Goal: Check status: Verify the current state of an ongoing process or item

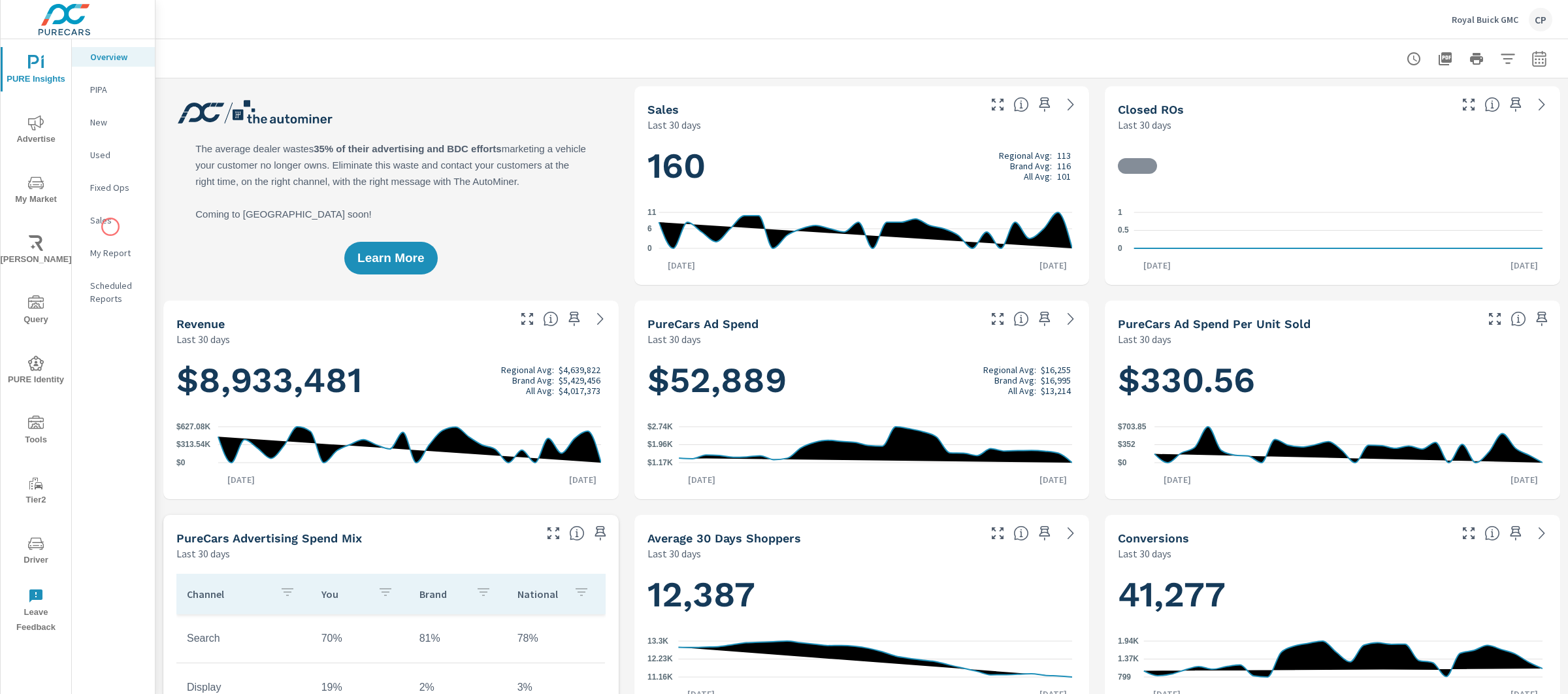
click at [111, 227] on div "Sales" at bounding box center [113, 220] width 83 height 19
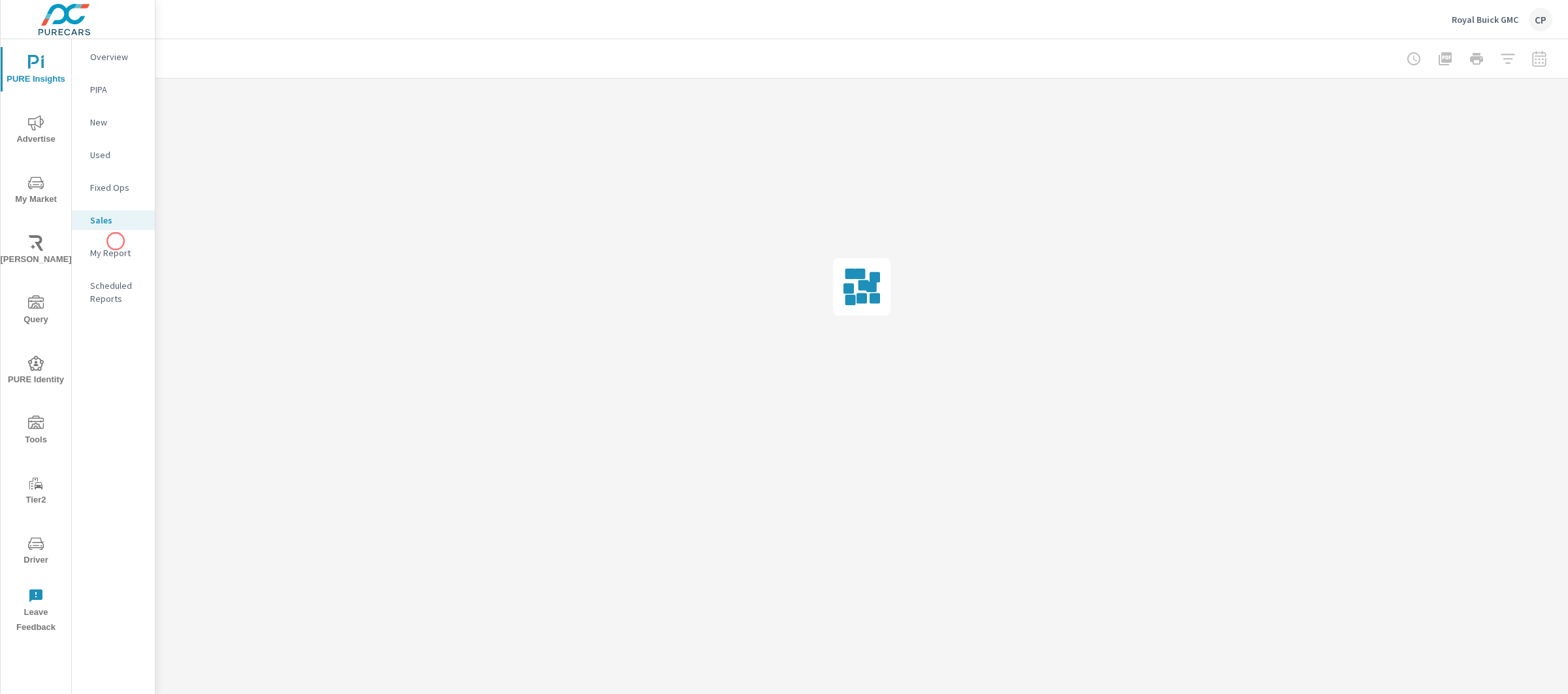
click at [119, 250] on p "My Report" at bounding box center [118, 253] width 55 height 13
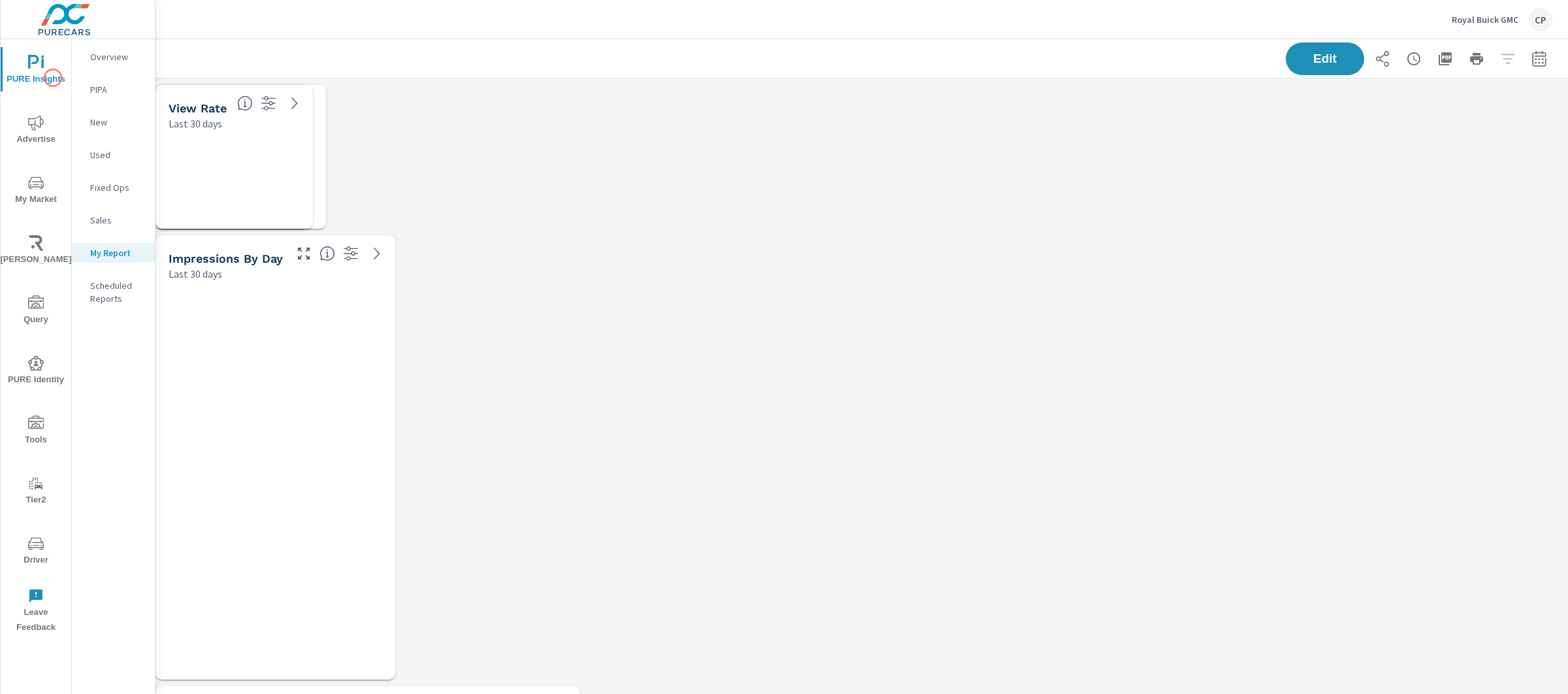
scroll to position [6040, 1426]
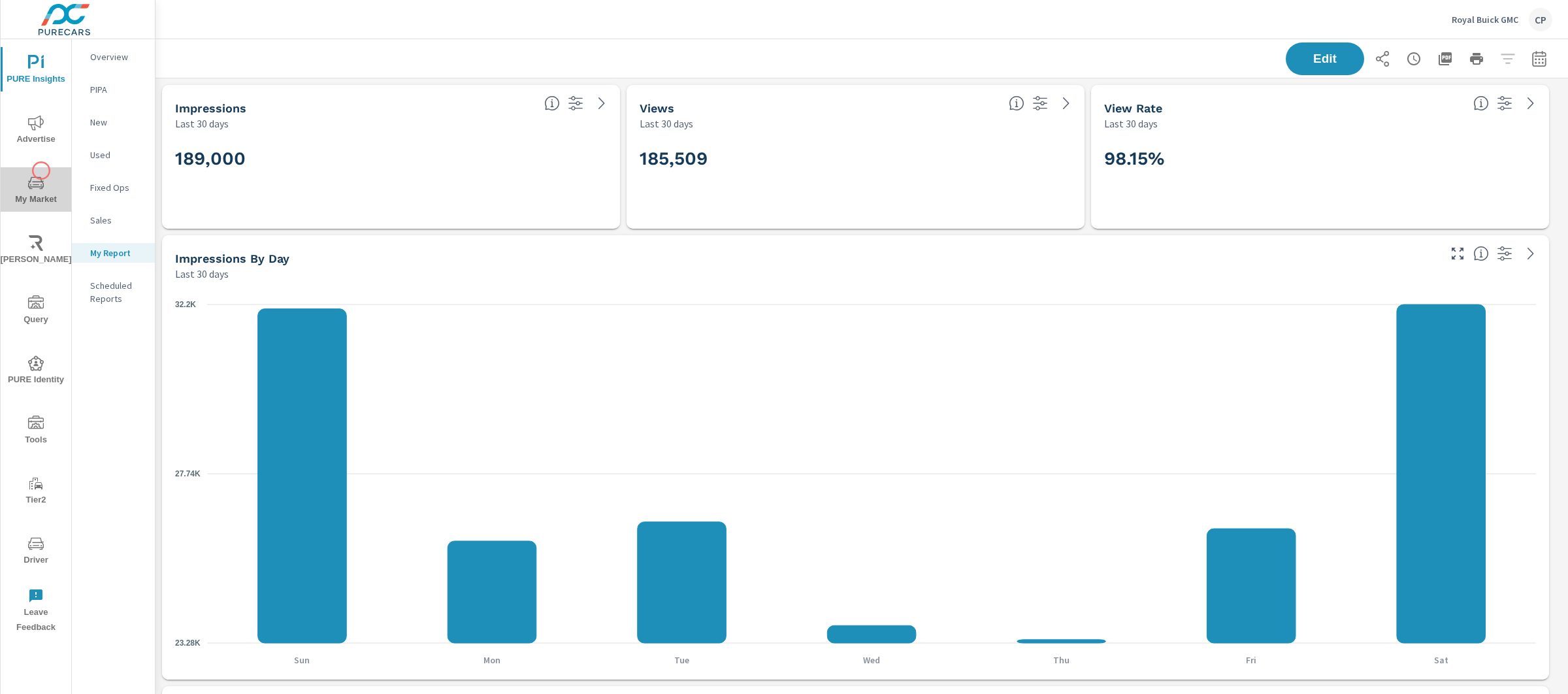
click at [41, 171] on button "My Market" at bounding box center [36, 189] width 70 height 44
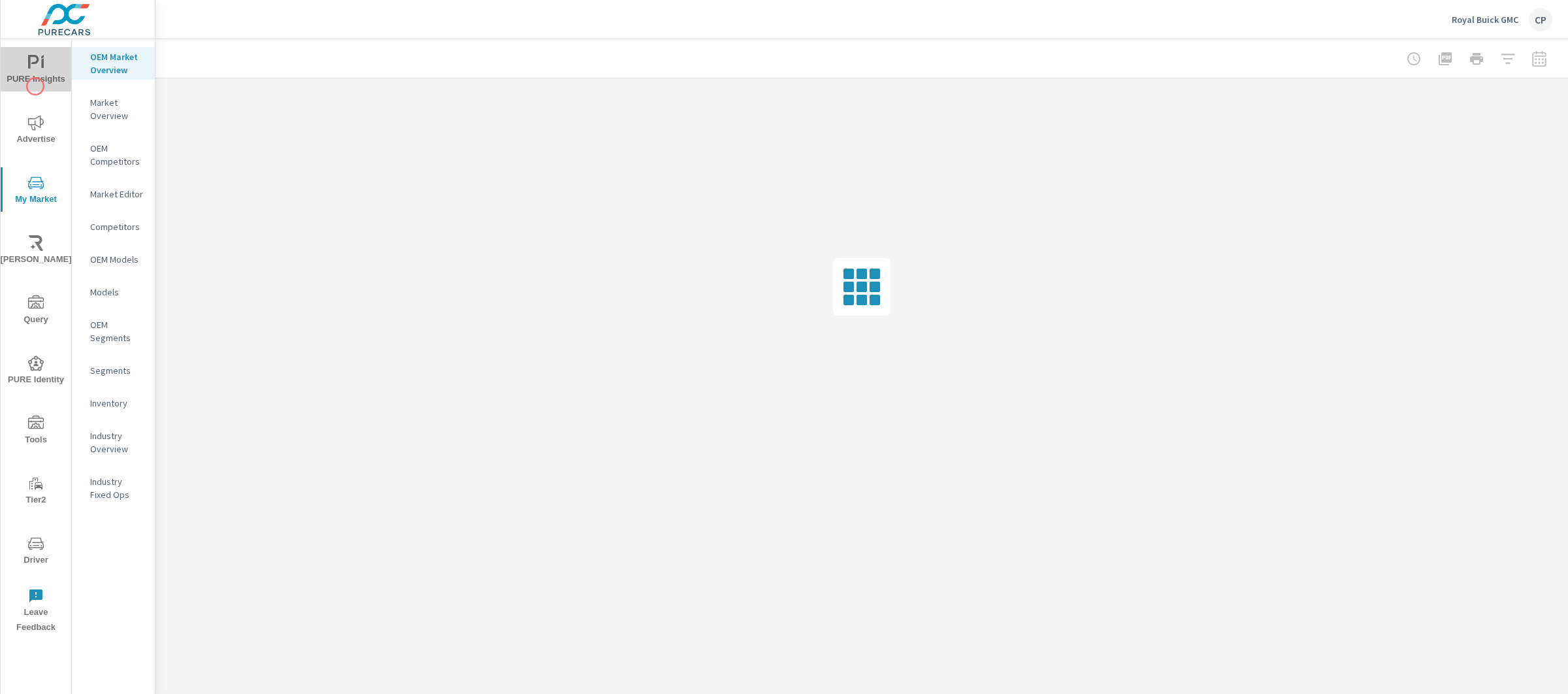
click at [35, 87] on button "PURE Insights" at bounding box center [36, 69] width 70 height 44
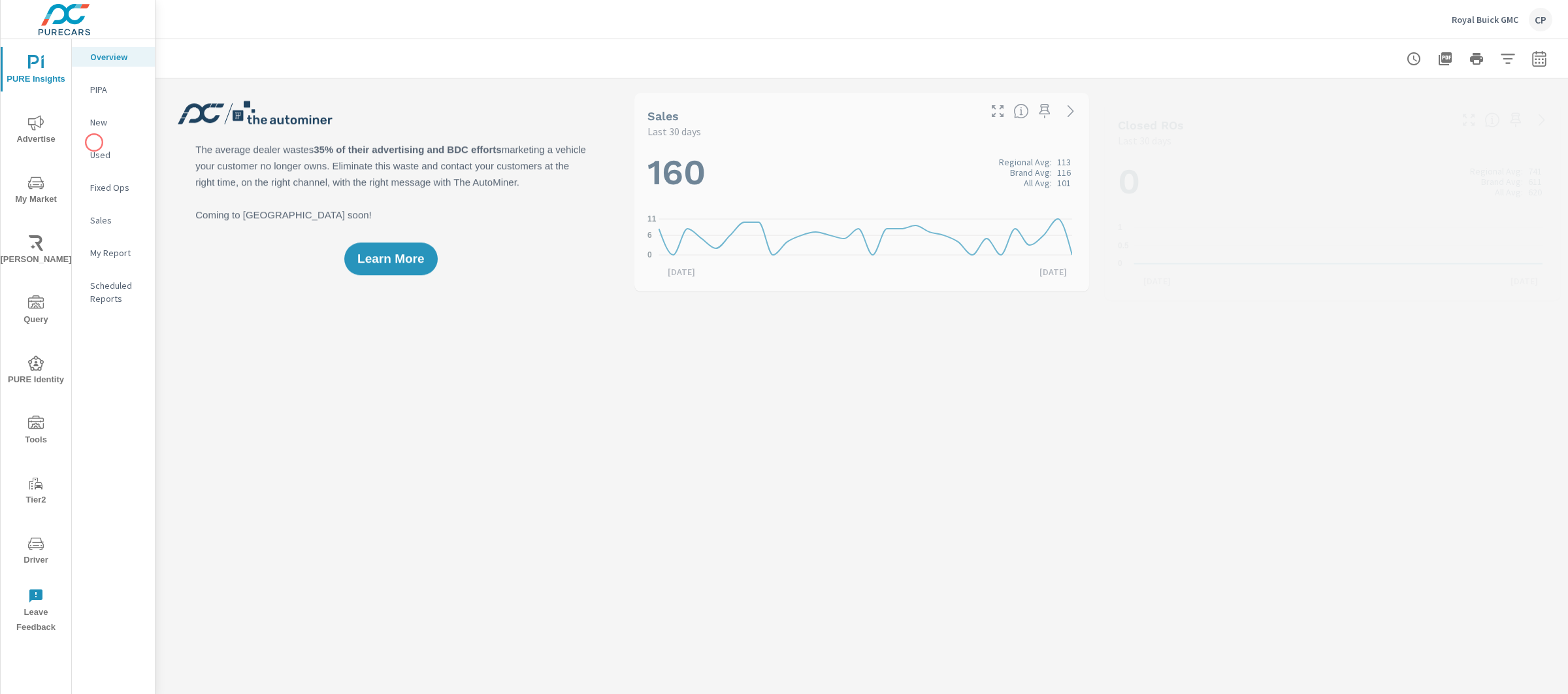
scroll to position [1, 0]
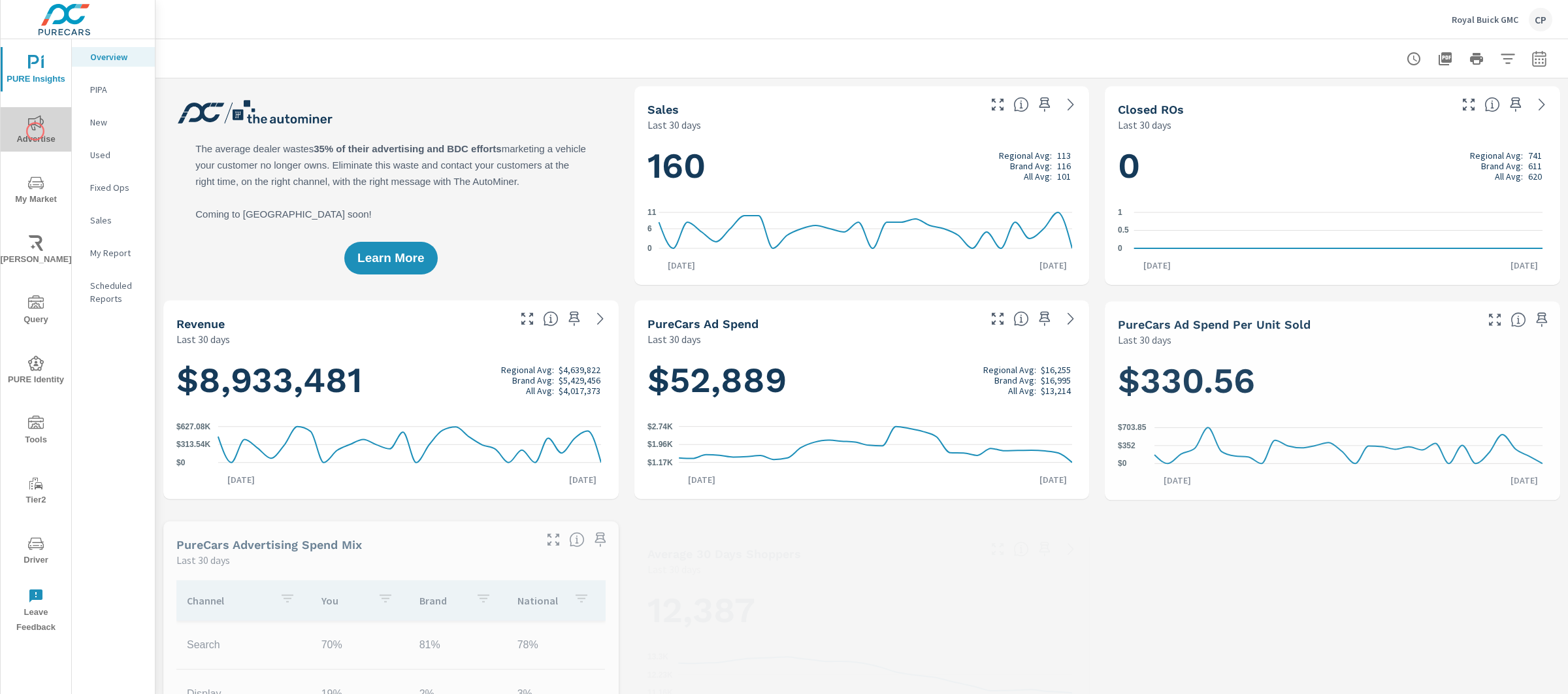
click at [35, 131] on span "Advertise" at bounding box center [36, 130] width 62 height 32
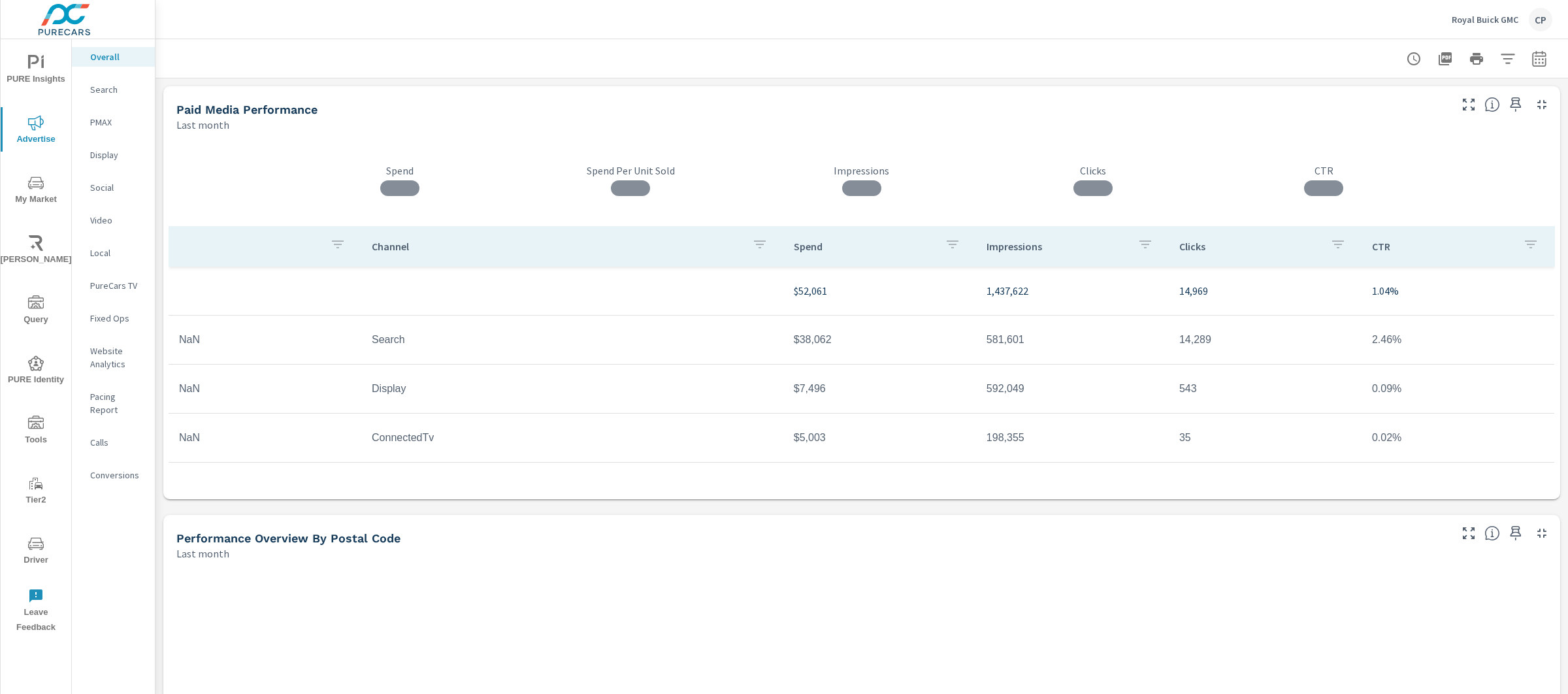
scroll to position [37, 0]
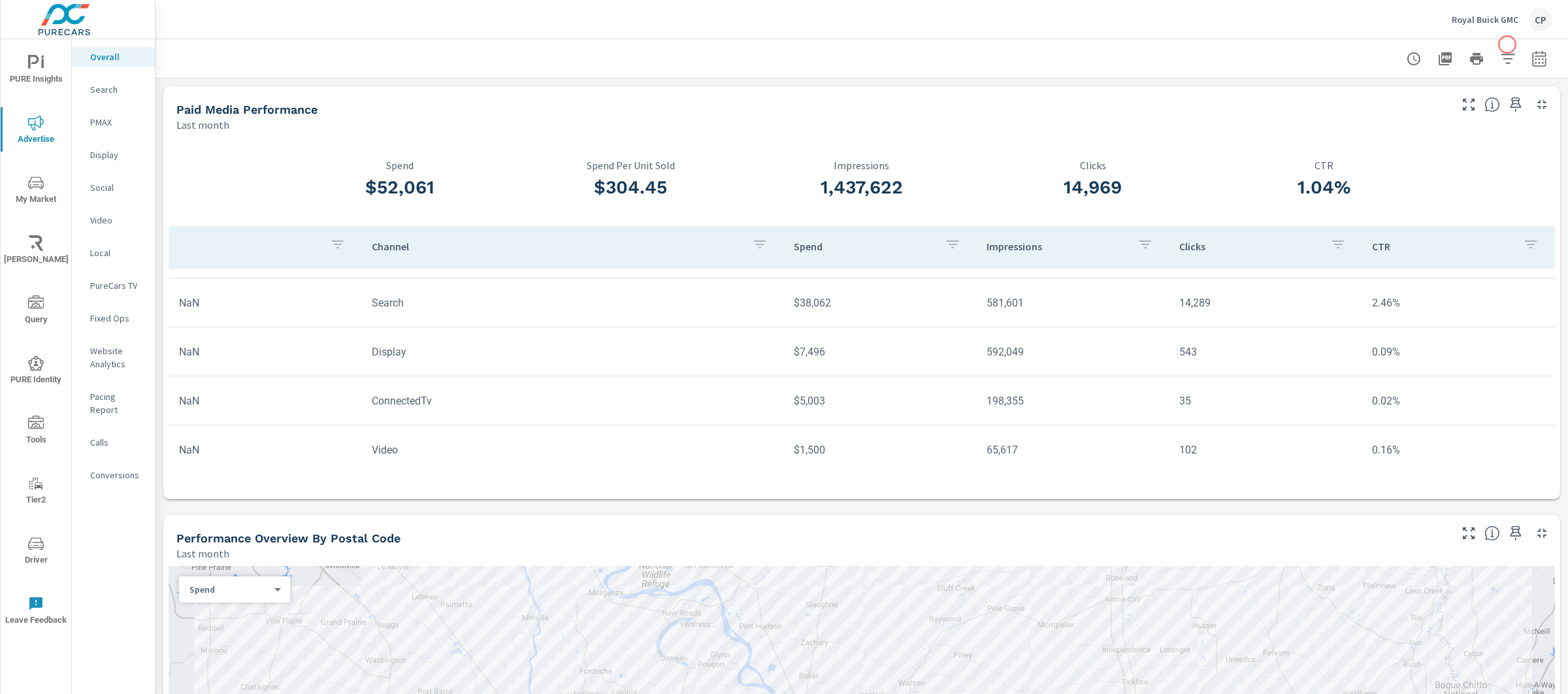
click at [1531, 63] on icon "button" at bounding box center [1539, 58] width 16 height 16
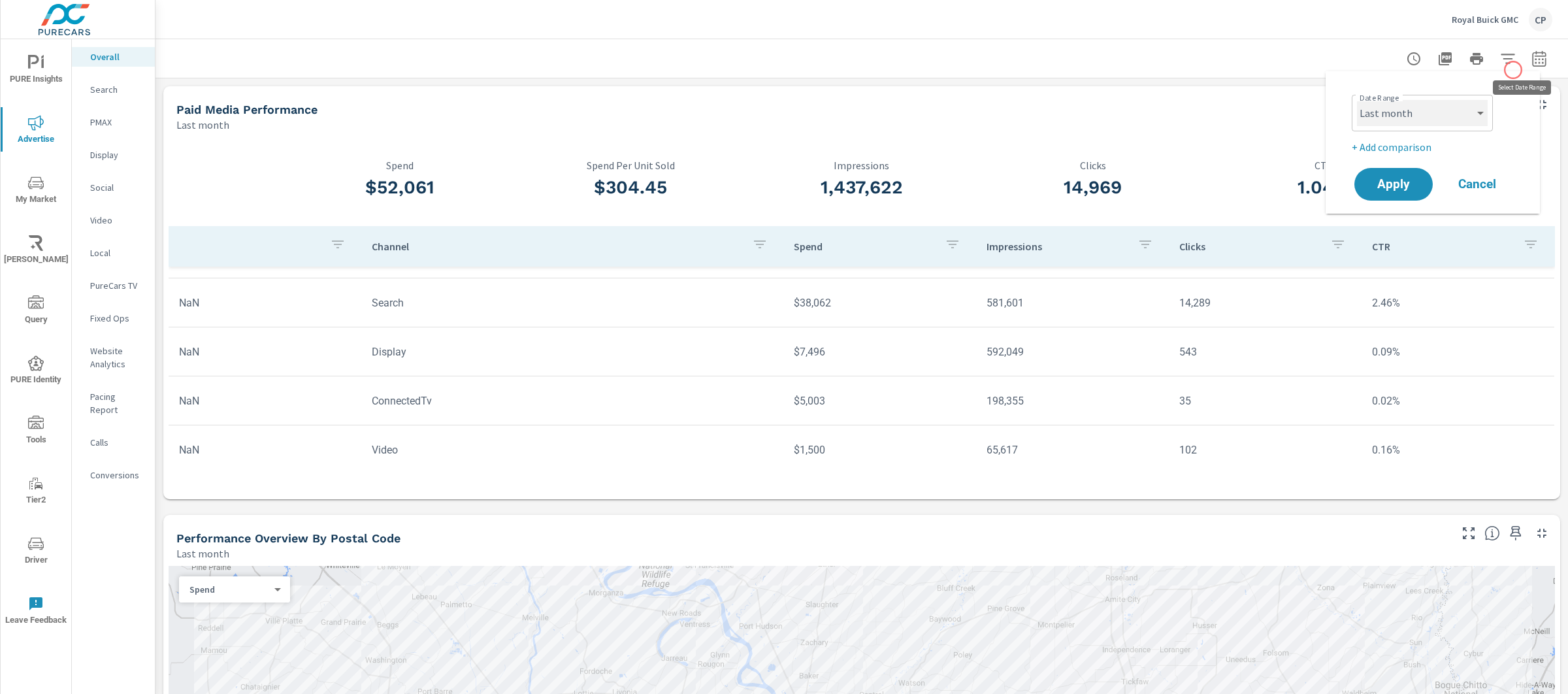
click at [1456, 111] on select "Custom [DATE] Last week Last 7 days Last 14 days Last 30 days Last 45 days Last…" at bounding box center [1423, 113] width 131 height 27
select select "Month to date"
click at [1424, 174] on button "Apply" at bounding box center [1394, 184] width 81 height 34
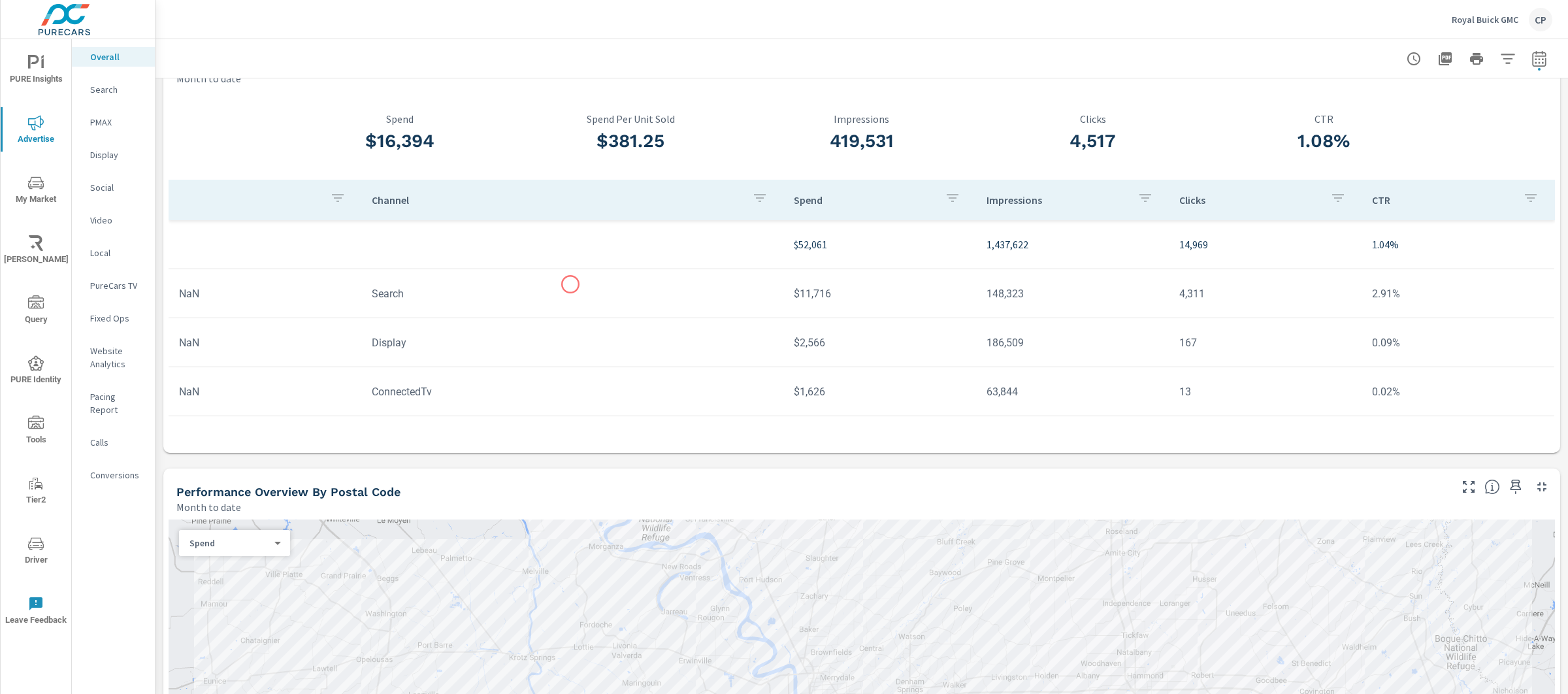
scroll to position [38, 0]
